Goal: Task Accomplishment & Management: Complete application form

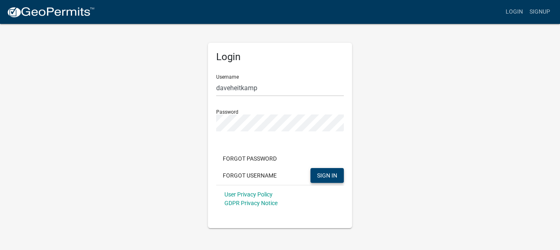
click at [328, 175] on span "SIGN IN" at bounding box center [327, 175] width 20 height 7
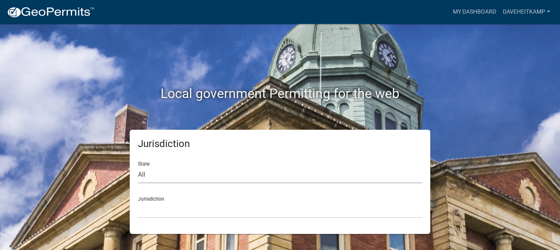
click at [138, 166] on select "All [US_STATE] [US_STATE] [US_STATE] [US_STATE] [US_STATE] [US_STATE] [US_STATE…" at bounding box center [280, 174] width 284 height 17
select select "[US_STATE]"
click option "[US_STATE]" at bounding box center [0, 0] width 0 height 0
click at [138, 201] on select "[GEOGRAPHIC_DATA], [US_STATE] [GEOGRAPHIC_DATA], [US_STATE] [GEOGRAPHIC_DATA], …" at bounding box center [280, 209] width 284 height 17
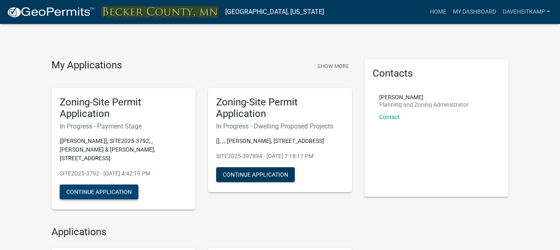
click at [119, 193] on button "Continue Application" at bounding box center [99, 191] width 79 height 15
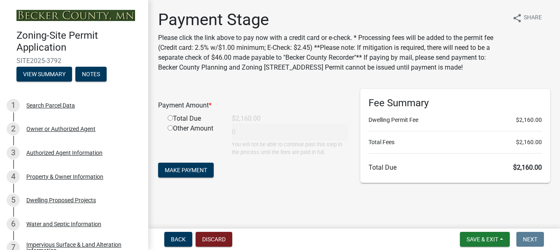
scroll to position [4, 0]
click at [474, 235] on button "Save & Exit" at bounding box center [485, 239] width 50 height 15
click at [464, 218] on button "Save & Exit" at bounding box center [477, 218] width 66 height 20
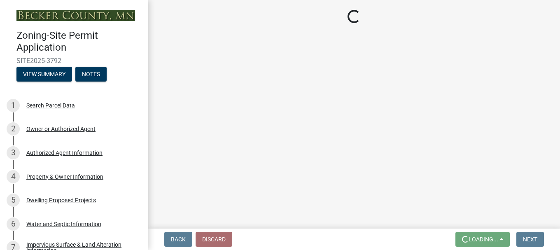
scroll to position [0, 0]
